Goal: Task Accomplishment & Management: Manage account settings

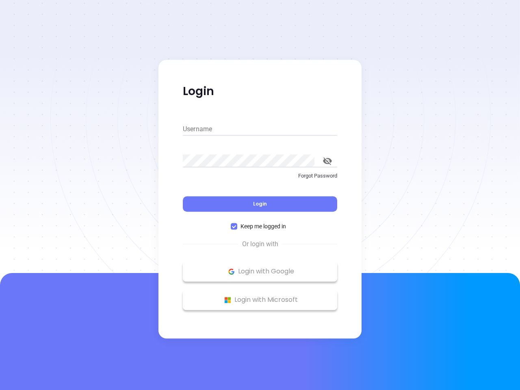
click at [260, 195] on div "Login" at bounding box center [260, 198] width 154 height 25
click at [260, 129] on input "Username" at bounding box center [260, 129] width 154 height 13
click at [327, 161] on icon "toggle password visibility" at bounding box center [327, 161] width 9 height 8
click at [260, 204] on span "Login" at bounding box center [260, 203] width 14 height 7
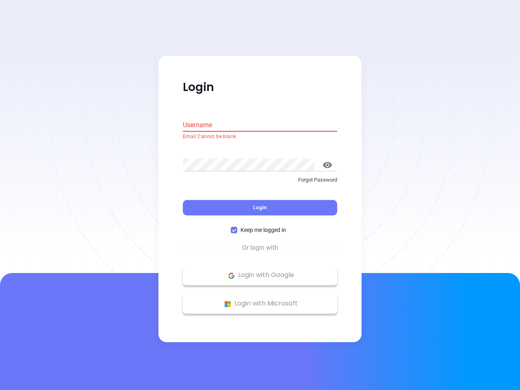
click at [260, 226] on span "Keep me logged in" at bounding box center [263, 230] width 52 height 9
click at [237, 227] on input "Keep me logged in" at bounding box center [234, 230] width 6 height 6
checkbox input "false"
click at [260, 271] on p "Login with Google" at bounding box center [260, 275] width 146 height 12
click at [260, 300] on p "Login with Microsoft" at bounding box center [260, 304] width 146 height 12
